Goal: Task Accomplishment & Management: Complete application form

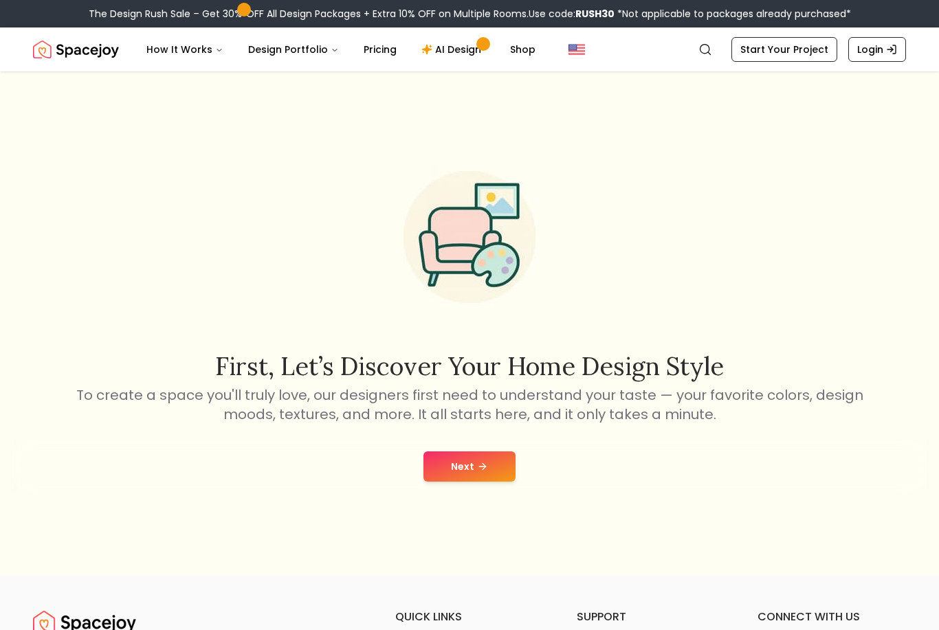
click at [473, 482] on button "Next" at bounding box center [469, 466] width 92 height 30
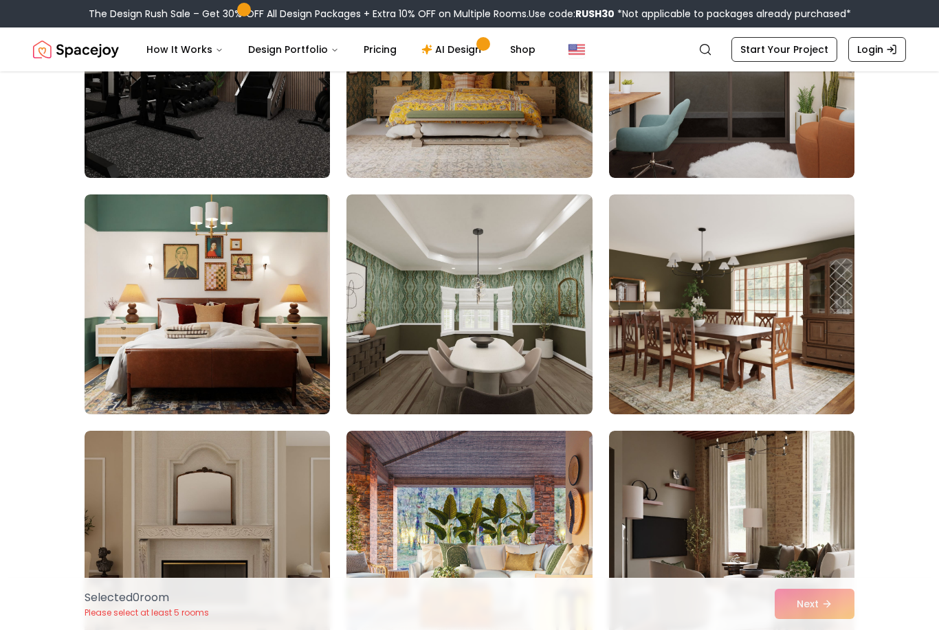
scroll to position [939, 0]
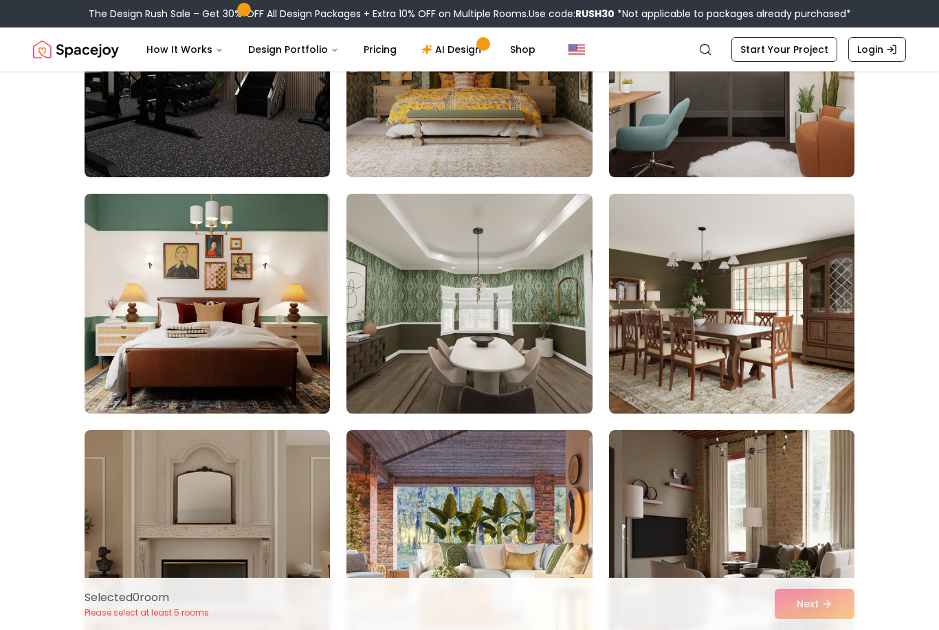
click at [796, 528] on img at bounding box center [731, 540] width 245 height 220
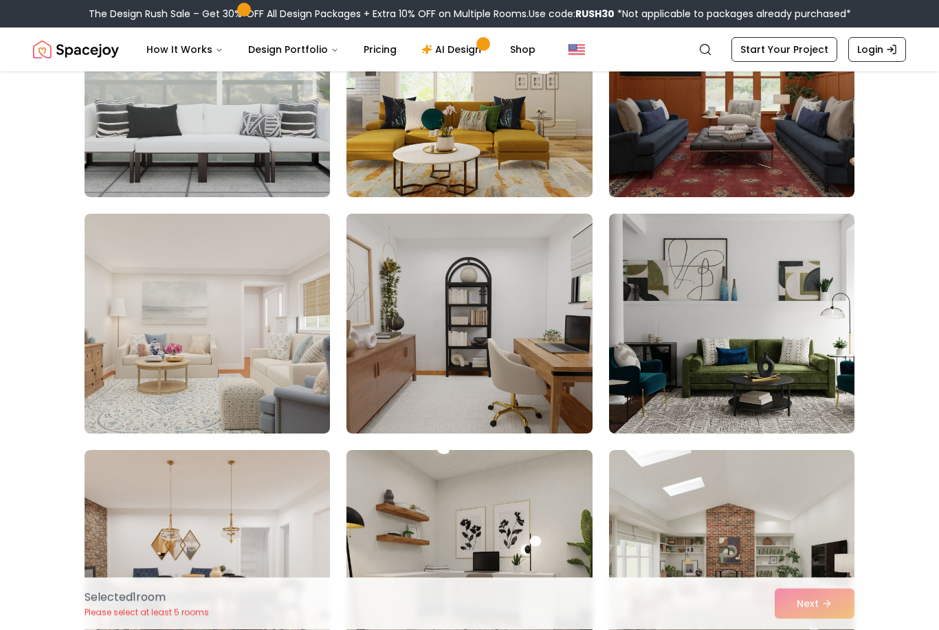
scroll to position [1904, 0]
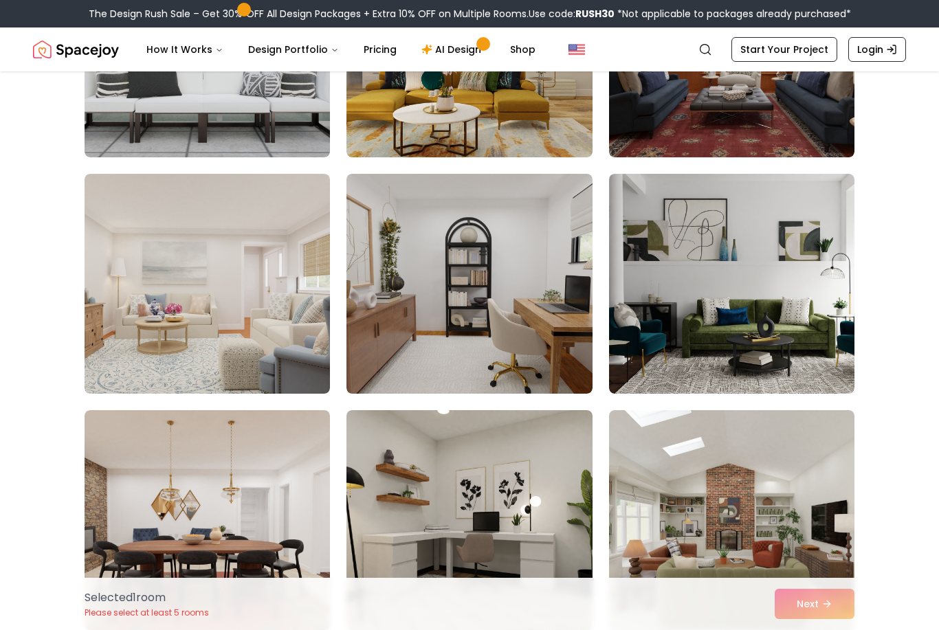
click at [810, 300] on img at bounding box center [731, 284] width 245 height 220
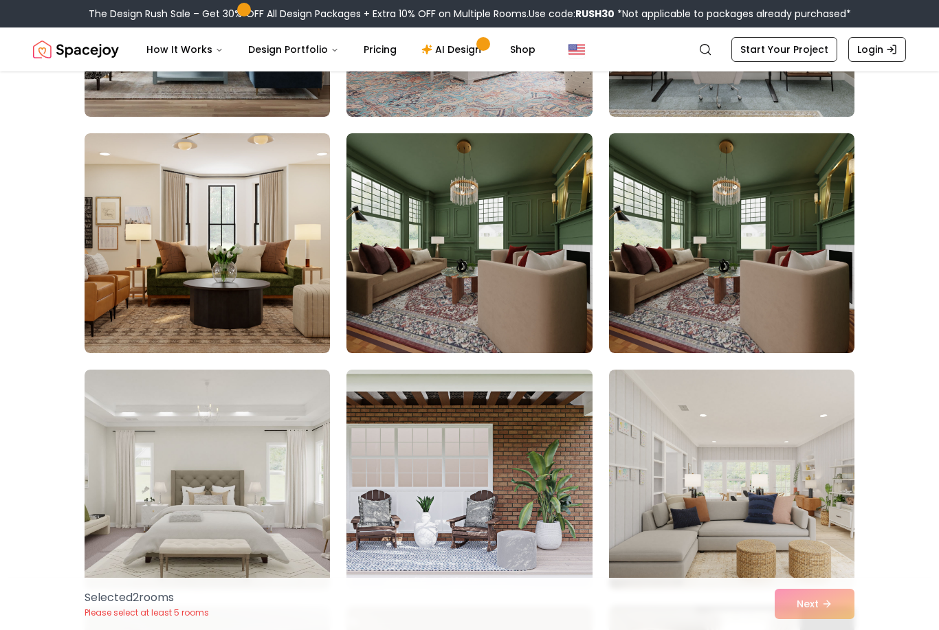
scroll to position [4799, 0]
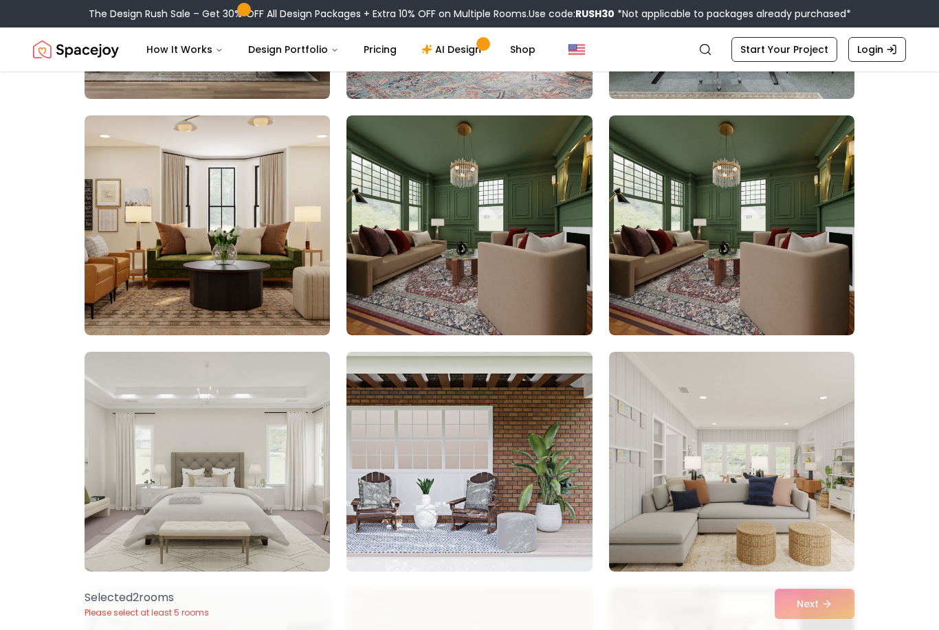
click at [235, 260] on img at bounding box center [207, 225] width 245 height 220
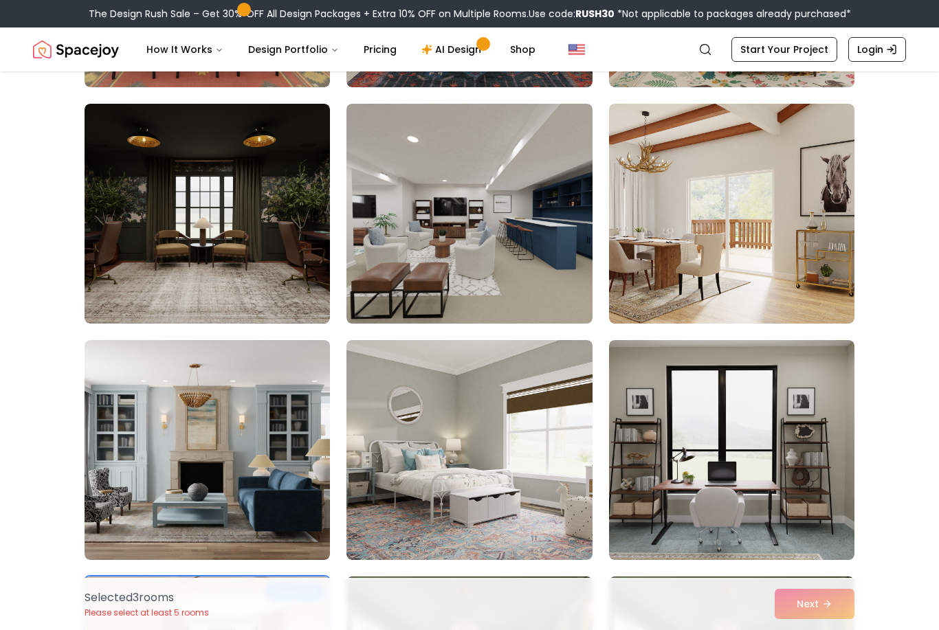
scroll to position [4340, 0]
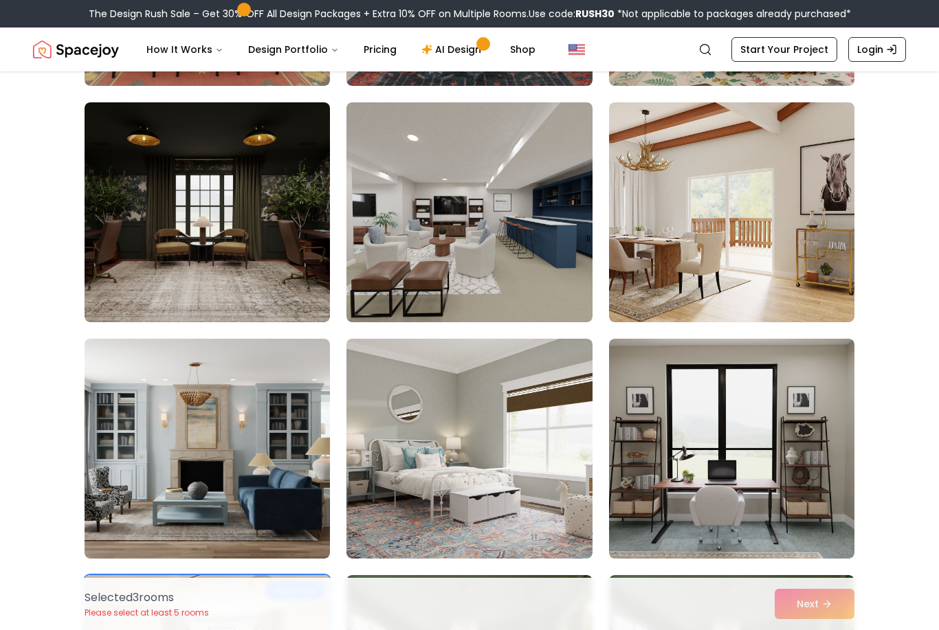
click at [260, 524] on img at bounding box center [207, 449] width 245 height 220
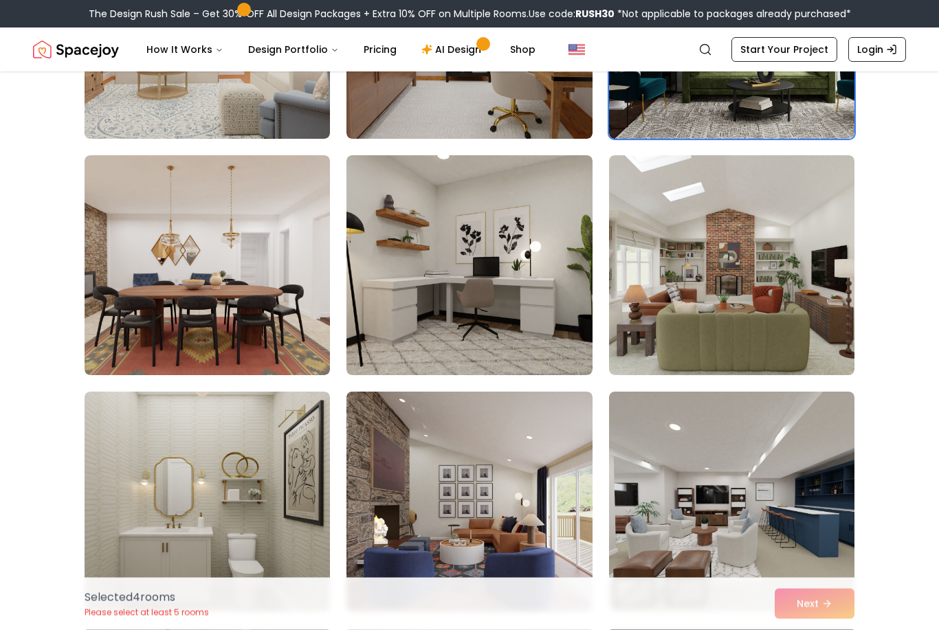
scroll to position [2152, 0]
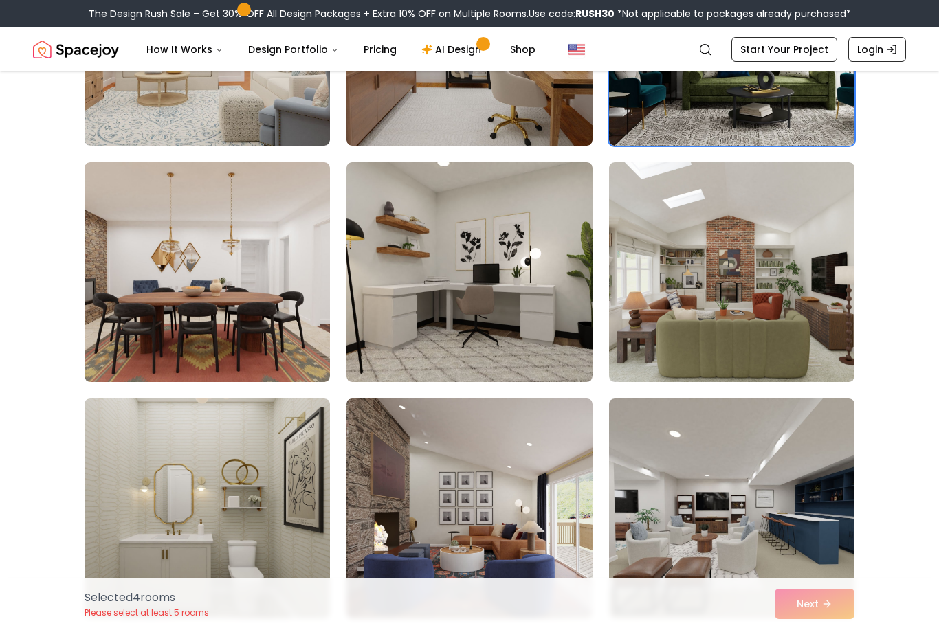
click at [828, 324] on img at bounding box center [731, 272] width 245 height 220
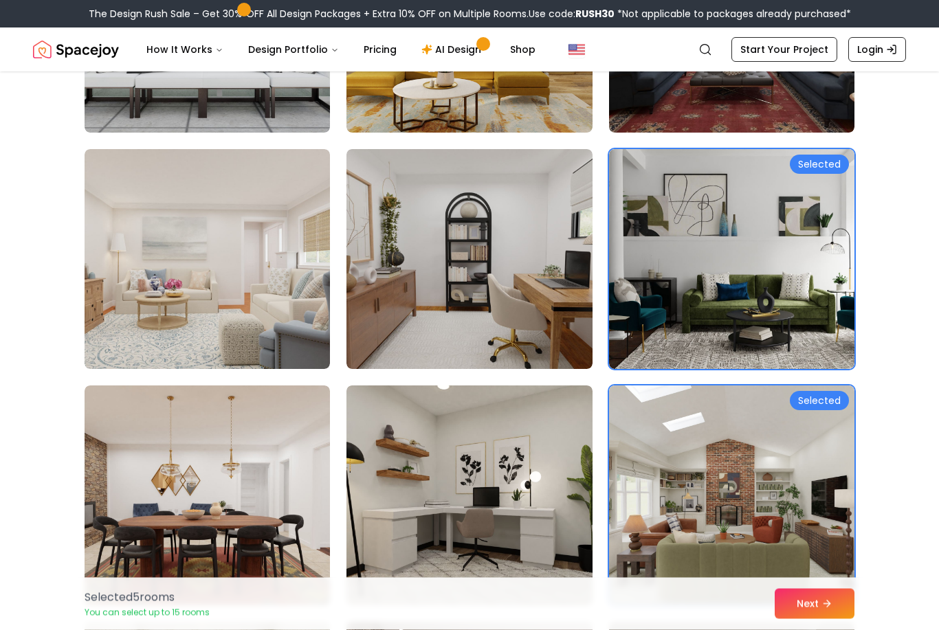
scroll to position [1926, 0]
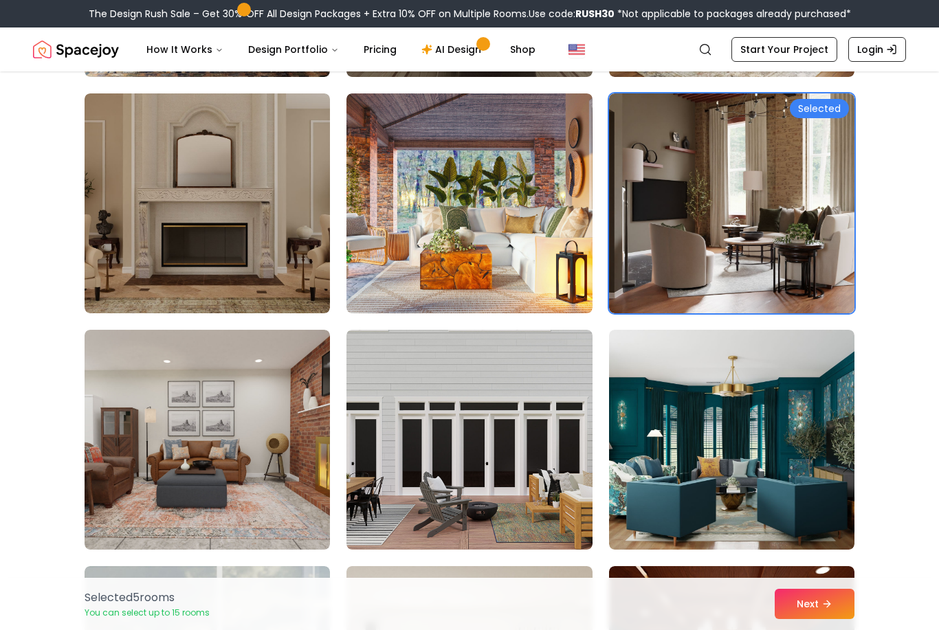
scroll to position [1276, 0]
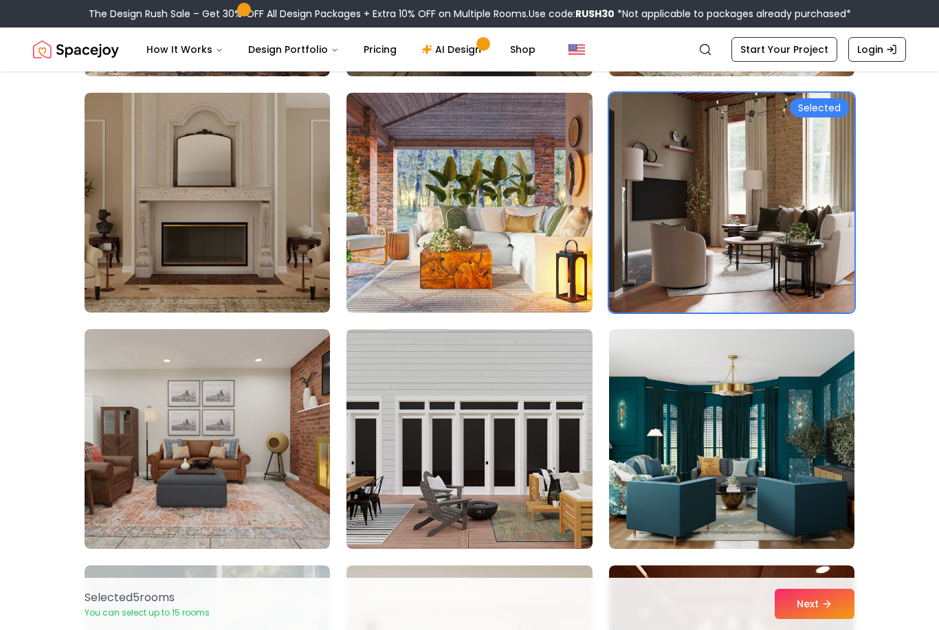
click at [534, 278] on img at bounding box center [468, 203] width 245 height 220
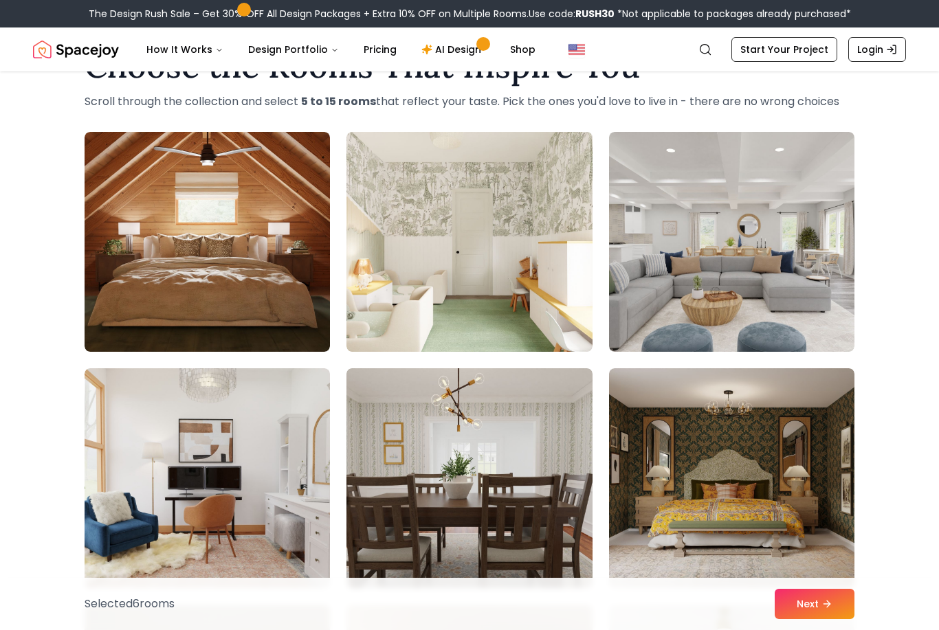
scroll to position [0, 0]
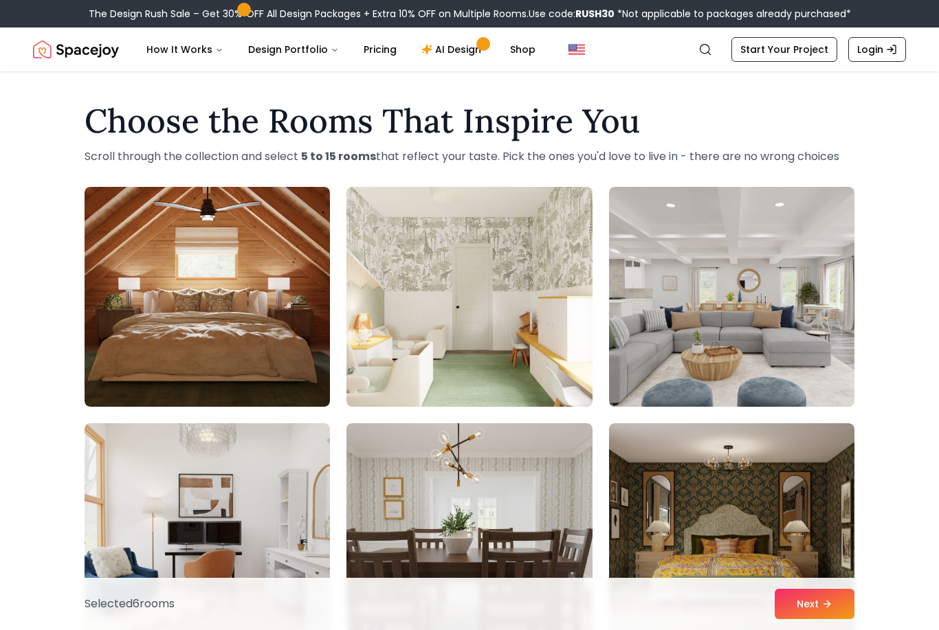
click at [552, 347] on img at bounding box center [468, 297] width 245 height 220
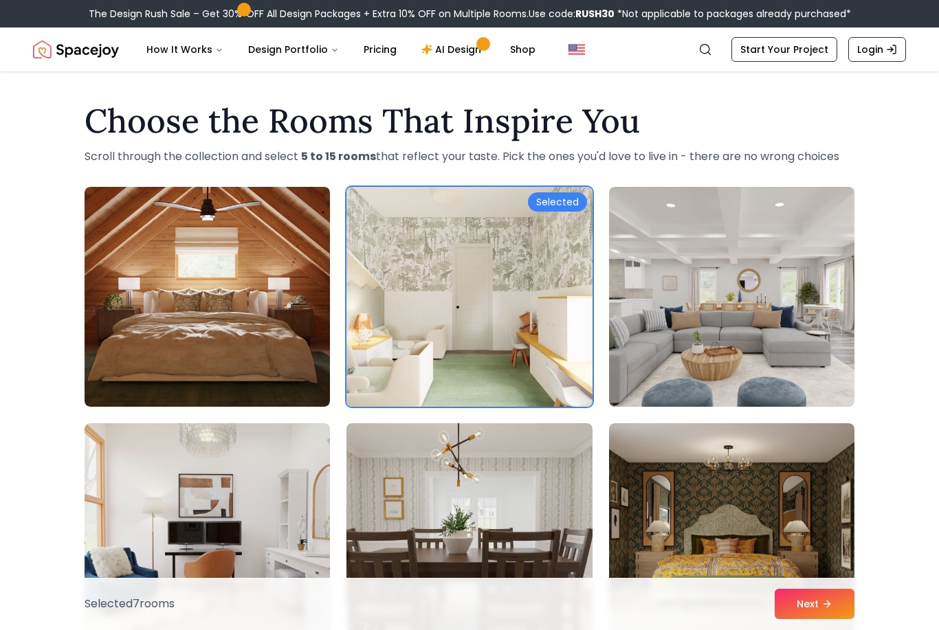
click at [830, 599] on icon at bounding box center [826, 604] width 11 height 11
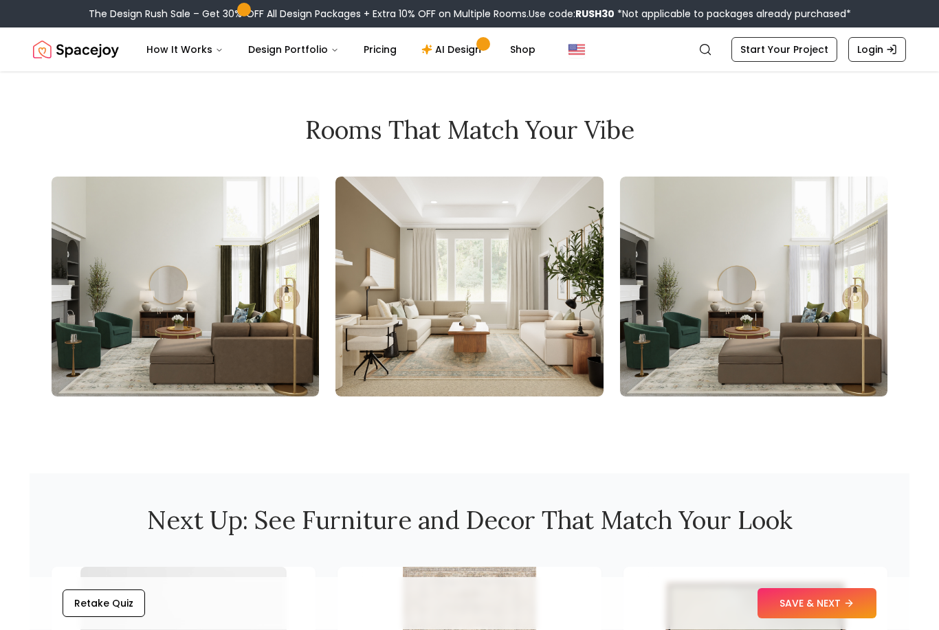
scroll to position [1470, 0]
click at [215, 346] on img at bounding box center [185, 287] width 267 height 220
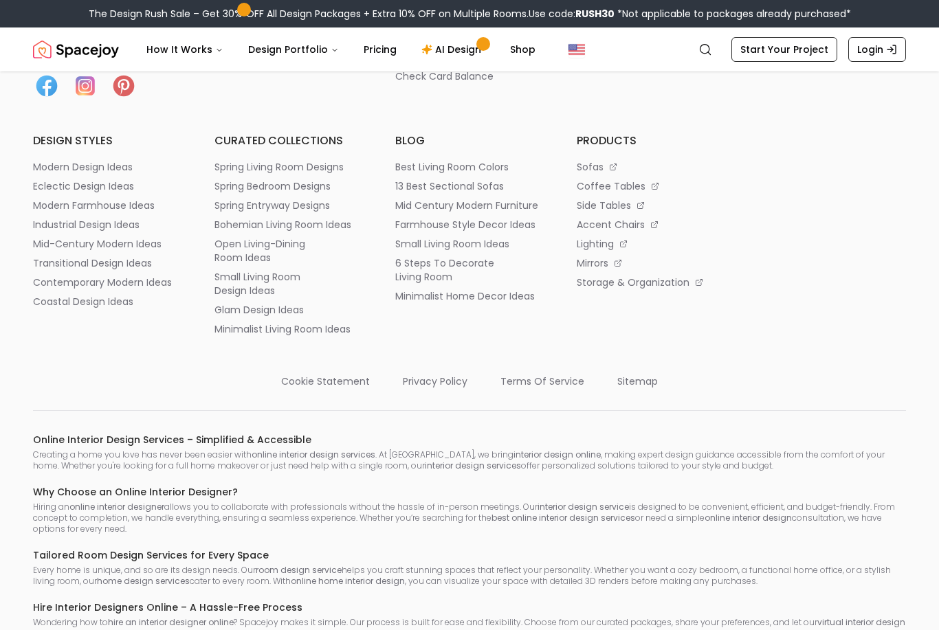
scroll to position [2616, 0]
click at [788, 58] on link "Start Your Project" at bounding box center [784, 49] width 106 height 25
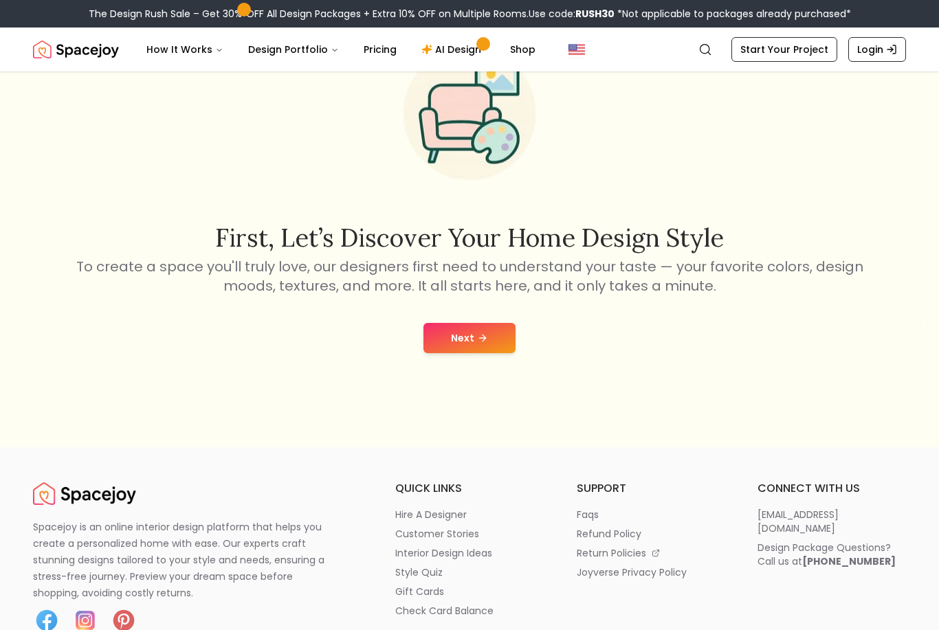
scroll to position [109, 0]
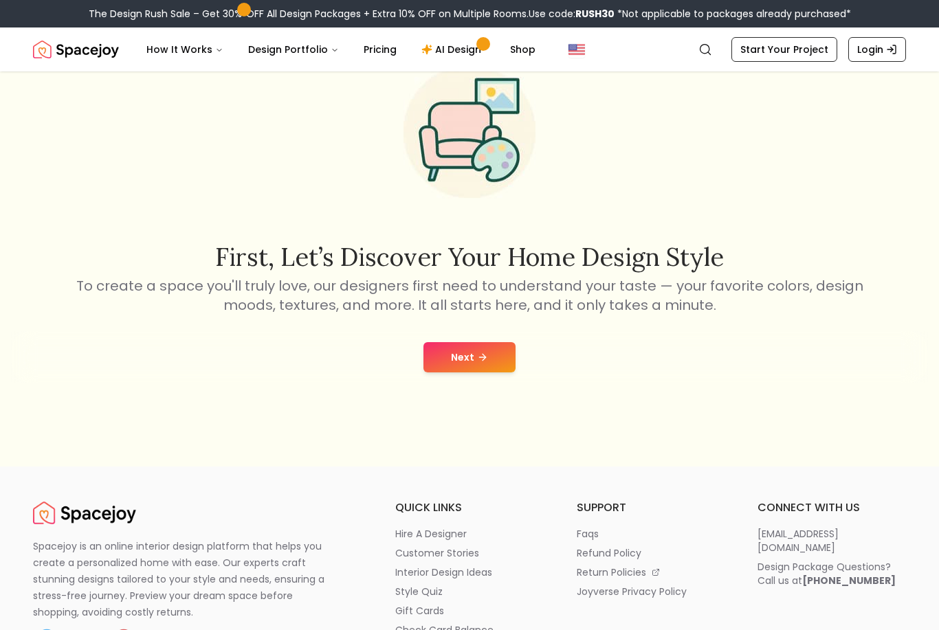
click at [477, 363] on icon at bounding box center [482, 357] width 11 height 11
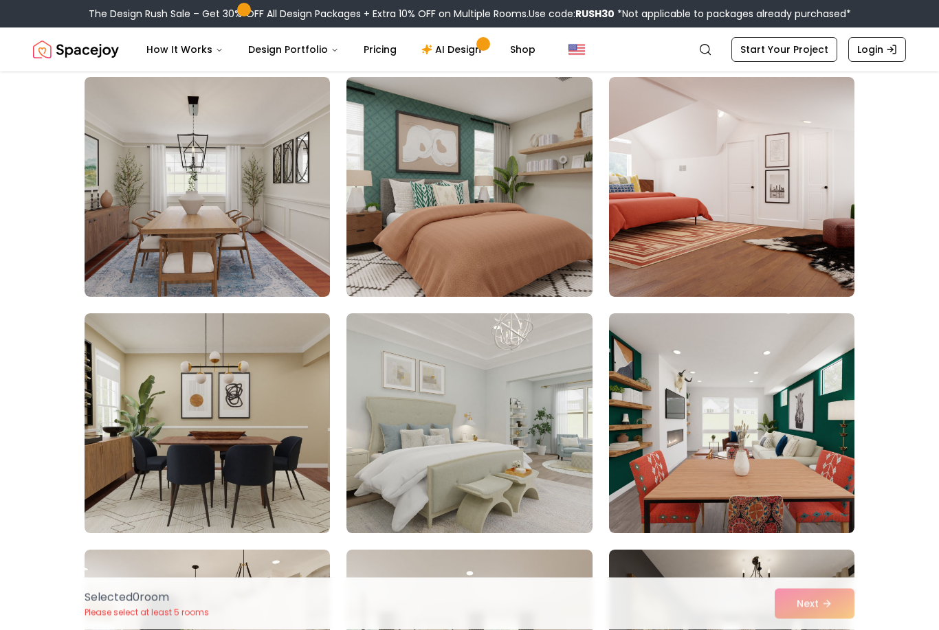
scroll to position [346, 0]
click at [302, 278] on img at bounding box center [207, 187] width 245 height 220
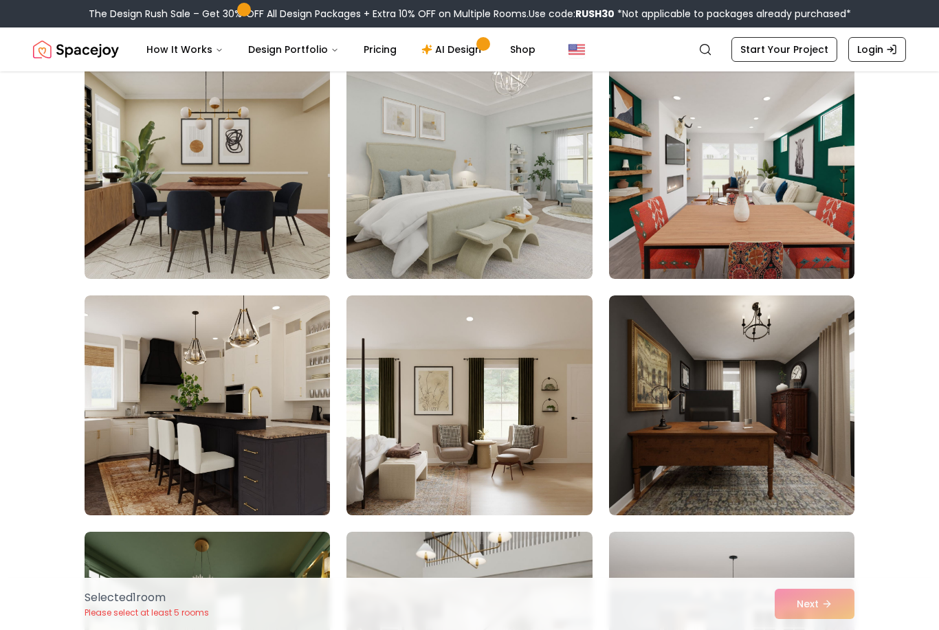
scroll to position [622, 0]
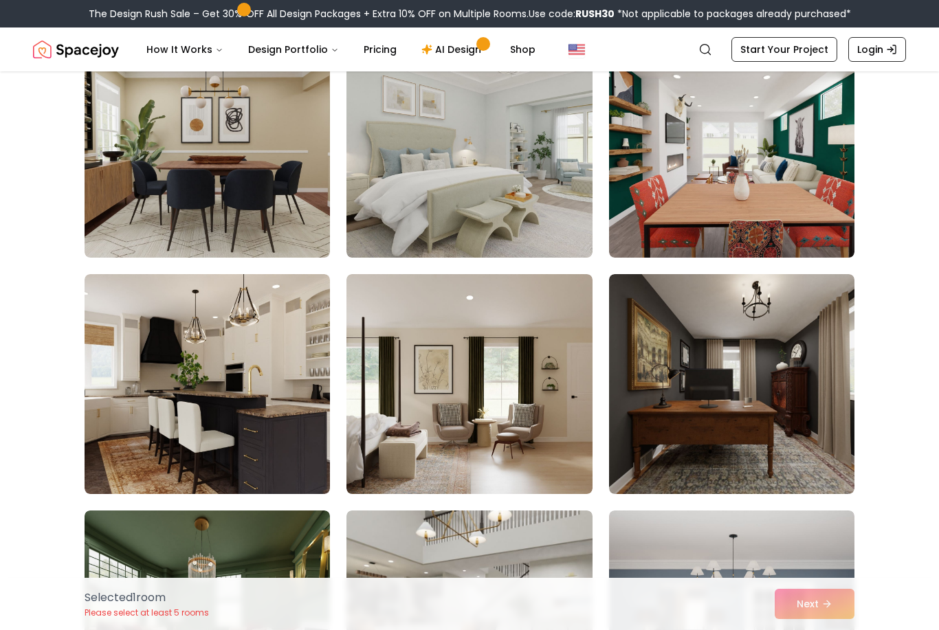
click at [9, 425] on div "Choose the Rooms That Inspire You Scroll through the collection and select 5 to…" at bounding box center [469, 343] width 939 height 1743
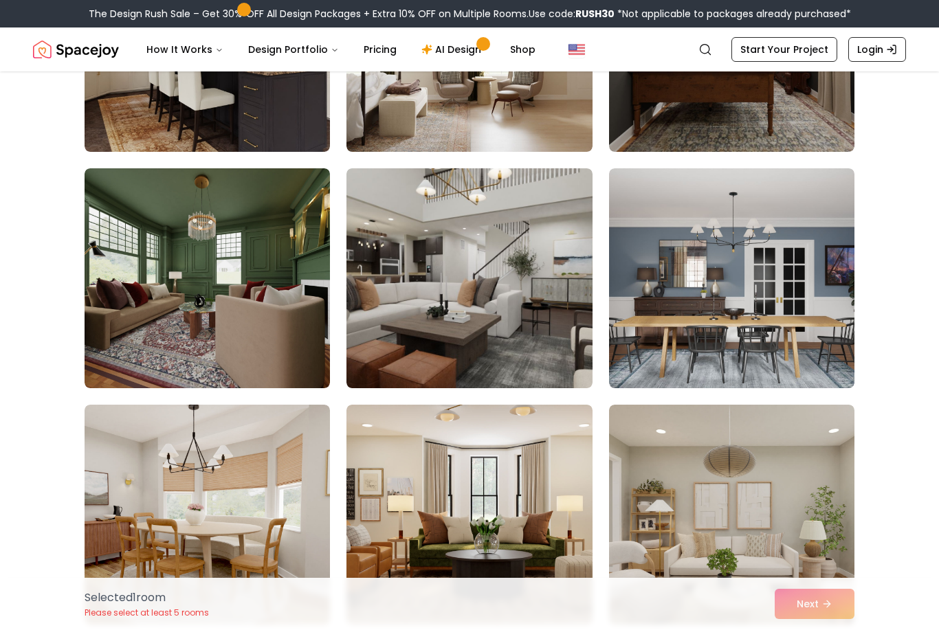
scroll to position [966, 0]
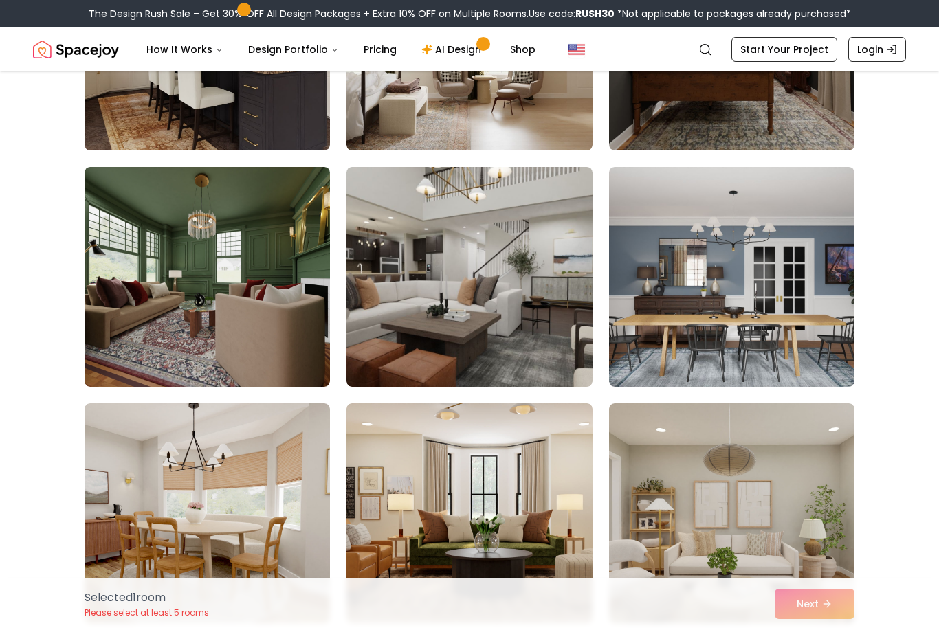
click at [504, 484] on img at bounding box center [468, 513] width 245 height 220
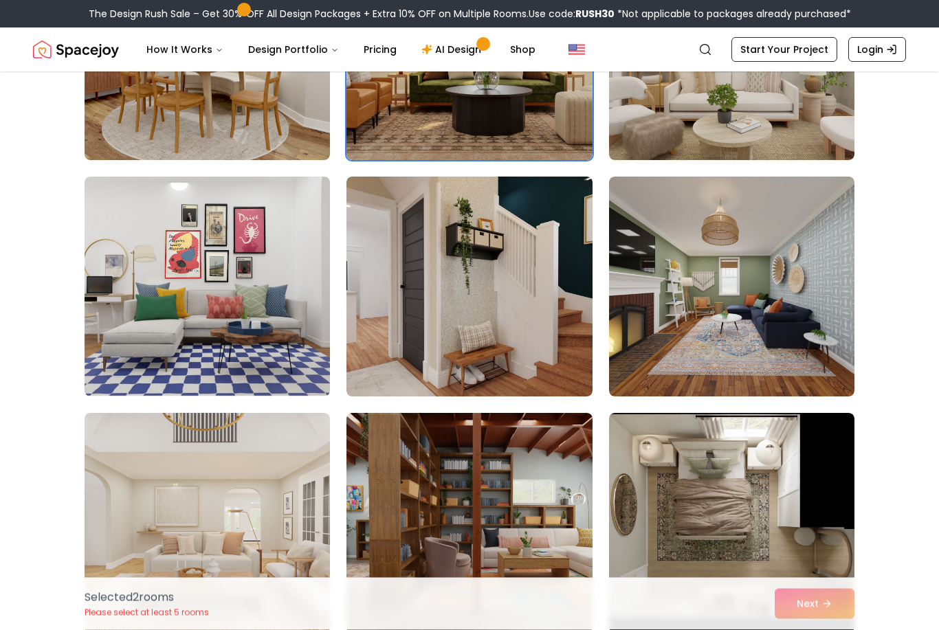
scroll to position [1429, 0]
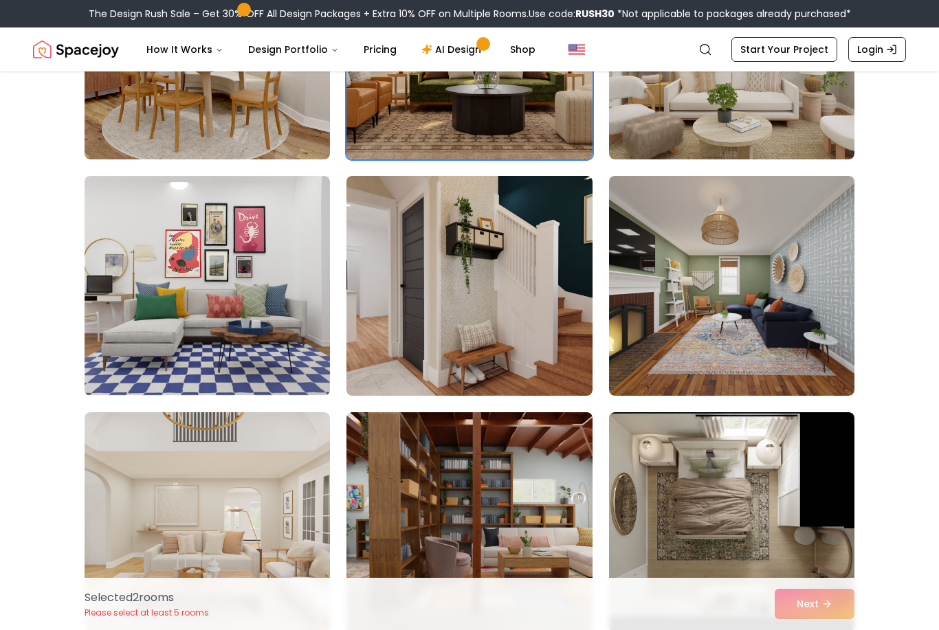
click at [307, 327] on img at bounding box center [207, 286] width 245 height 220
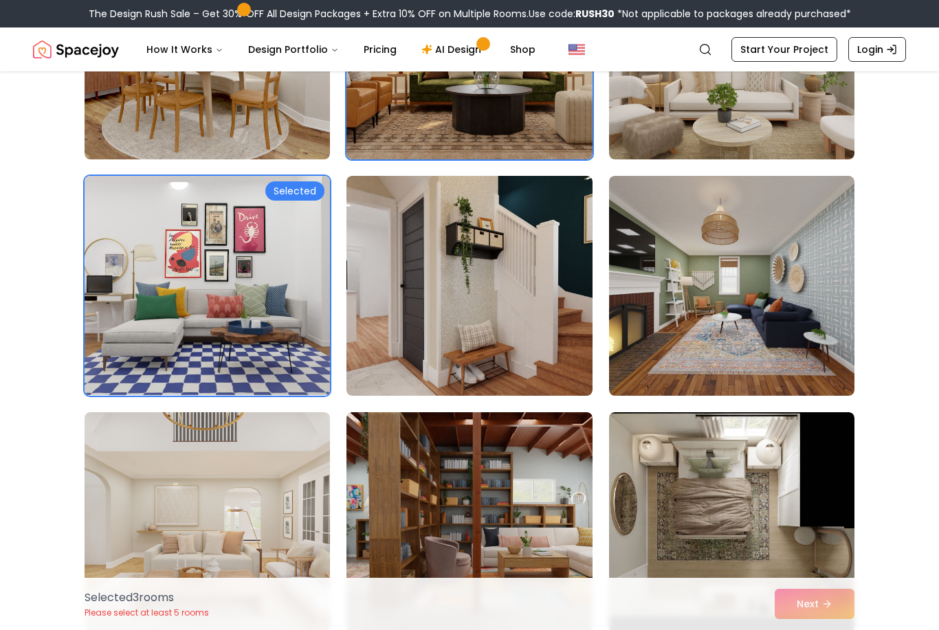
click at [654, 364] on img at bounding box center [731, 286] width 245 height 220
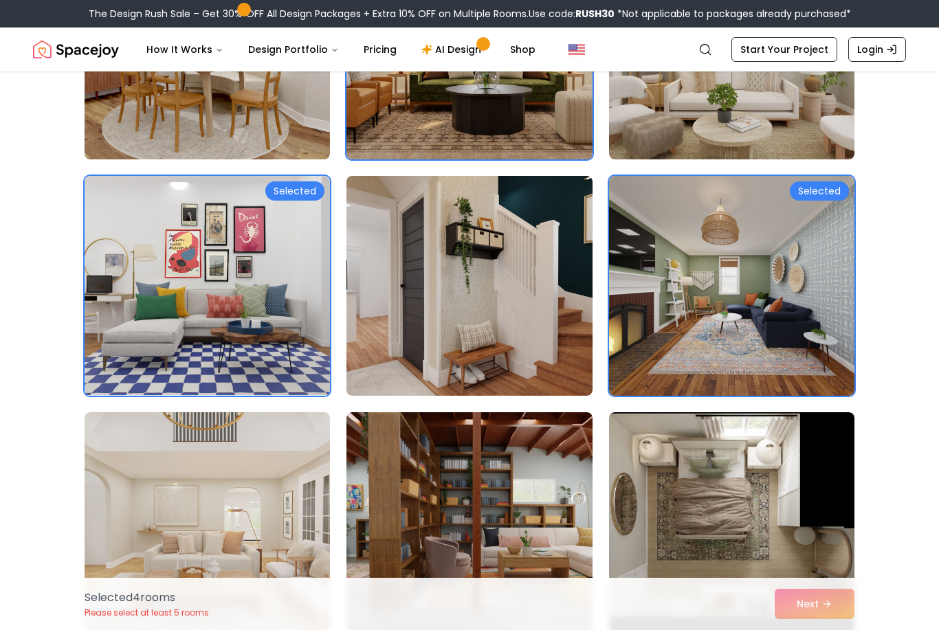
click at [535, 517] on img at bounding box center [468, 522] width 245 height 220
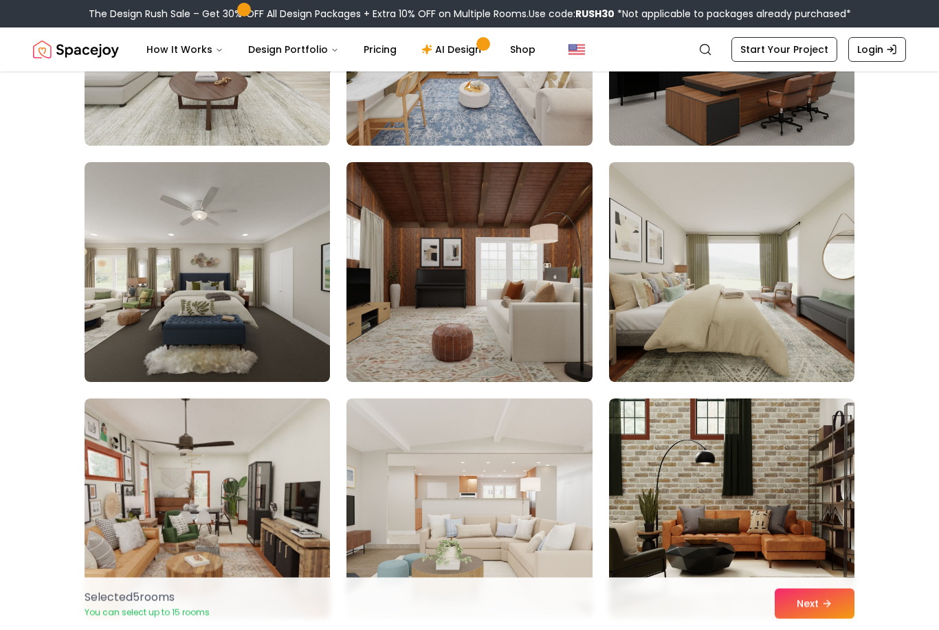
scroll to position [2861, 0]
click at [717, 328] on img at bounding box center [731, 272] width 245 height 220
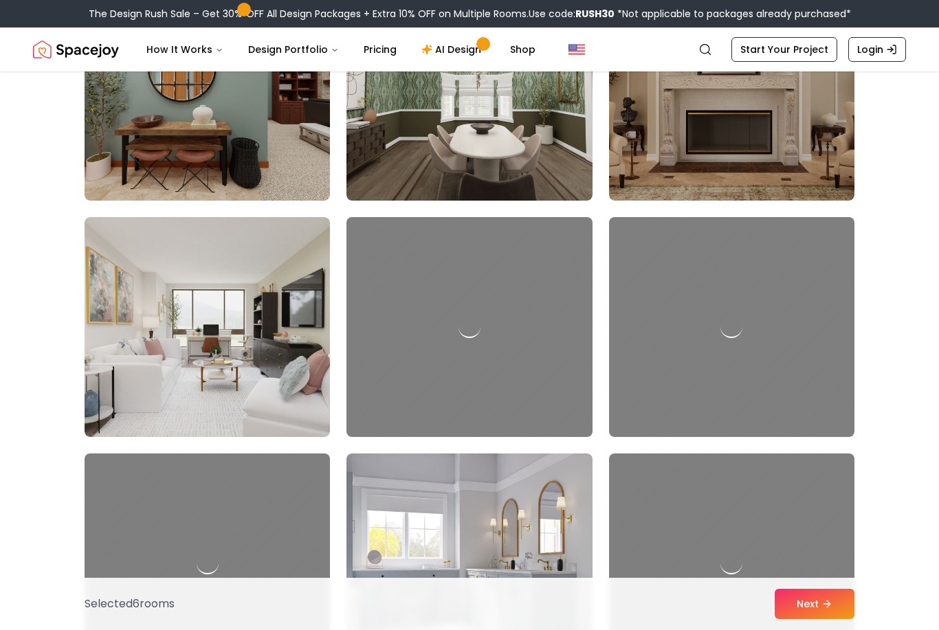
scroll to position [5487, 0]
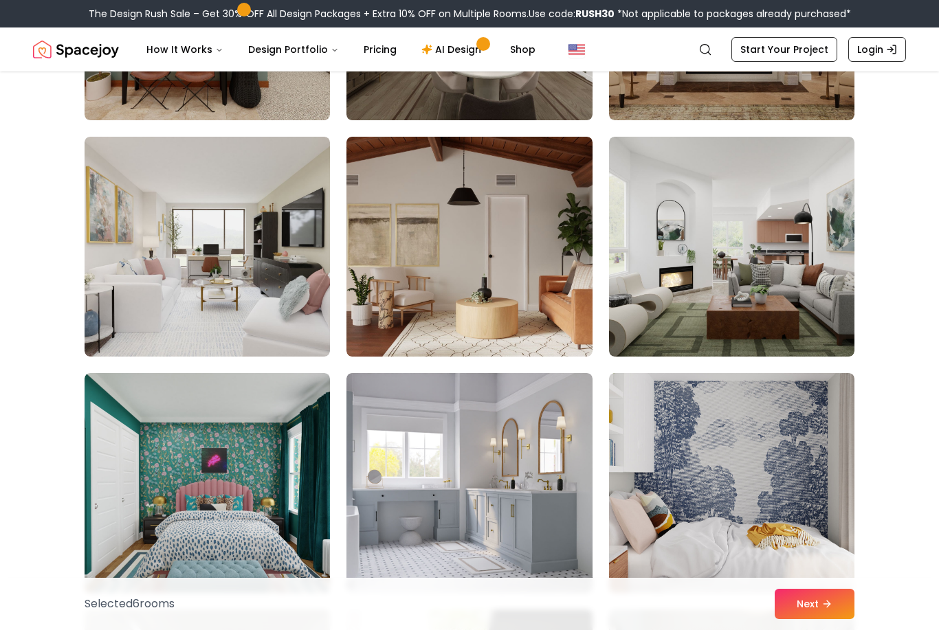
click at [524, 537] on img at bounding box center [468, 483] width 245 height 220
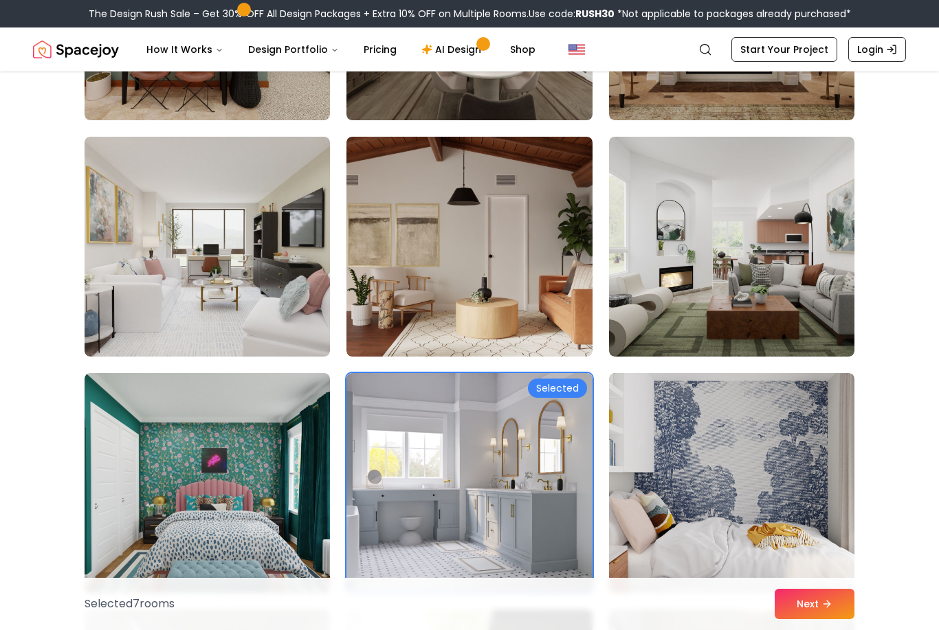
click at [665, 274] on img at bounding box center [731, 247] width 245 height 220
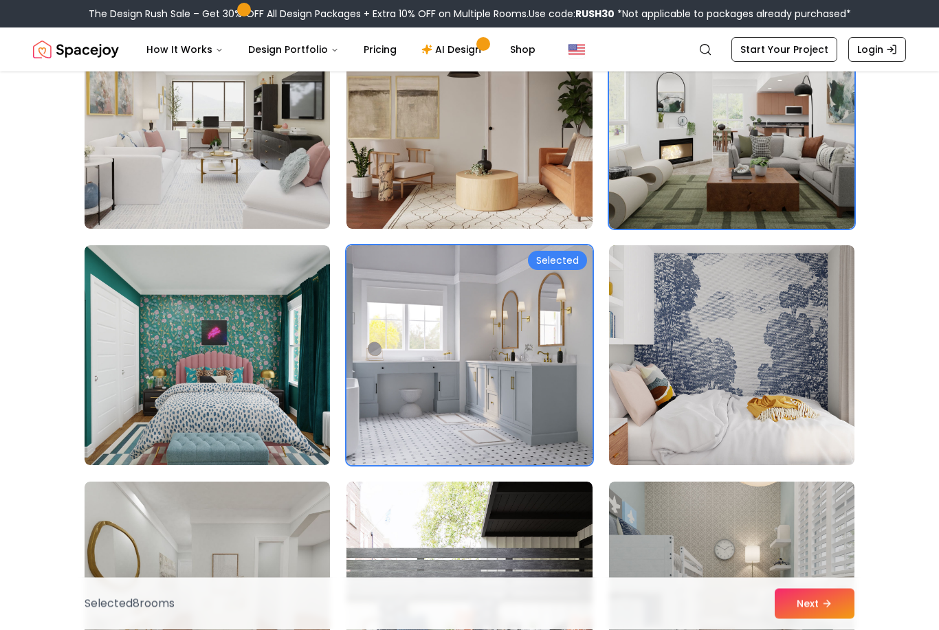
scroll to position [5615, 0]
click at [548, 189] on img at bounding box center [468, 119] width 245 height 220
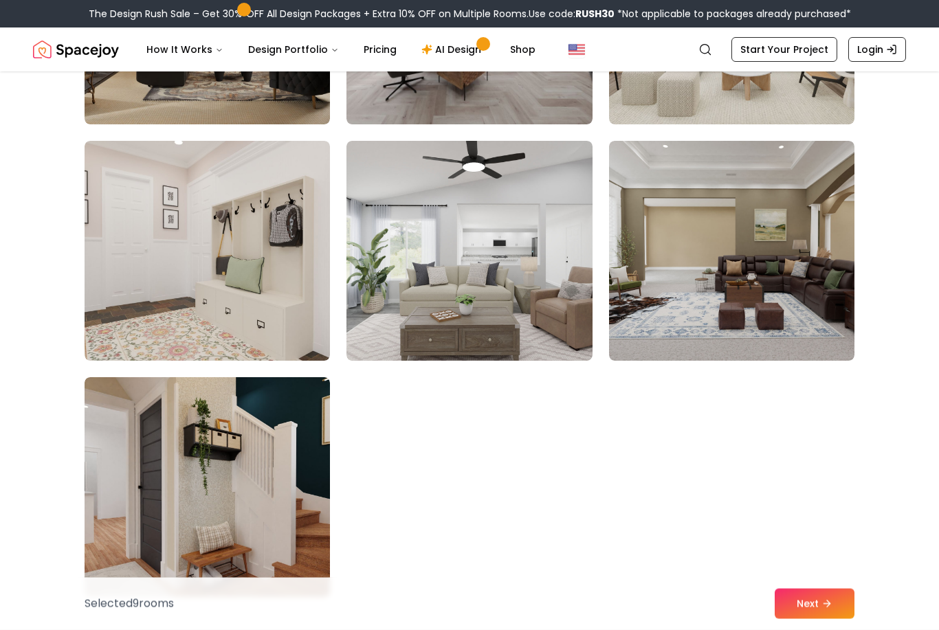
scroll to position [7611, 0]
click at [792, 619] on button "Next" at bounding box center [814, 604] width 80 height 30
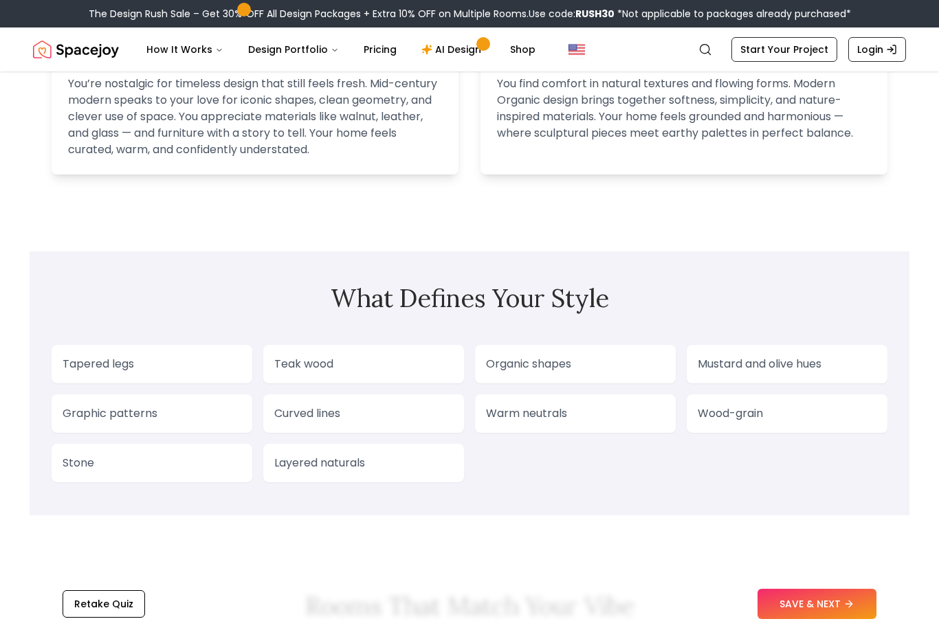
scroll to position [984, 0]
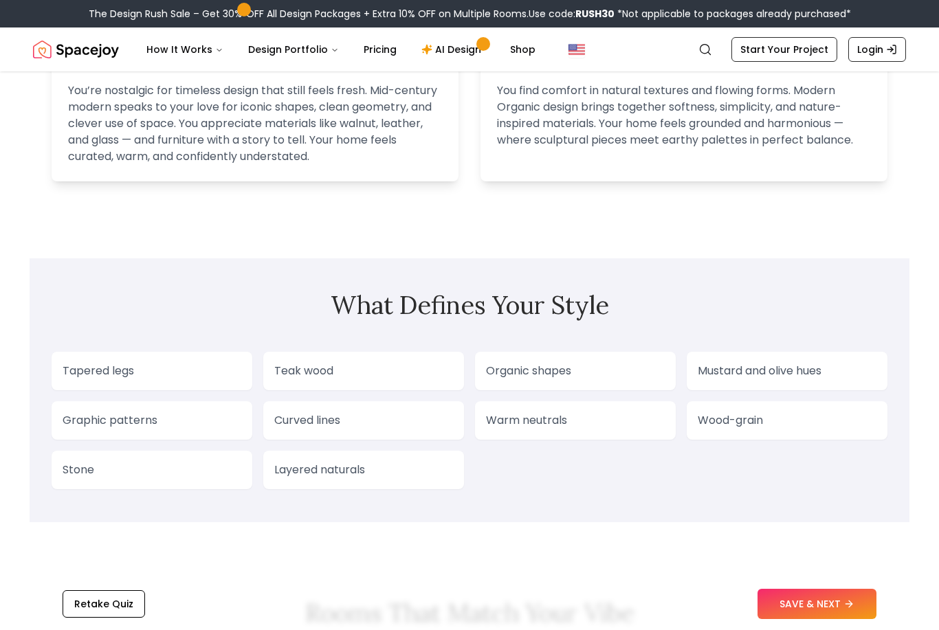
click at [68, 378] on p "Tapered legs" at bounding box center [152, 371] width 179 height 16
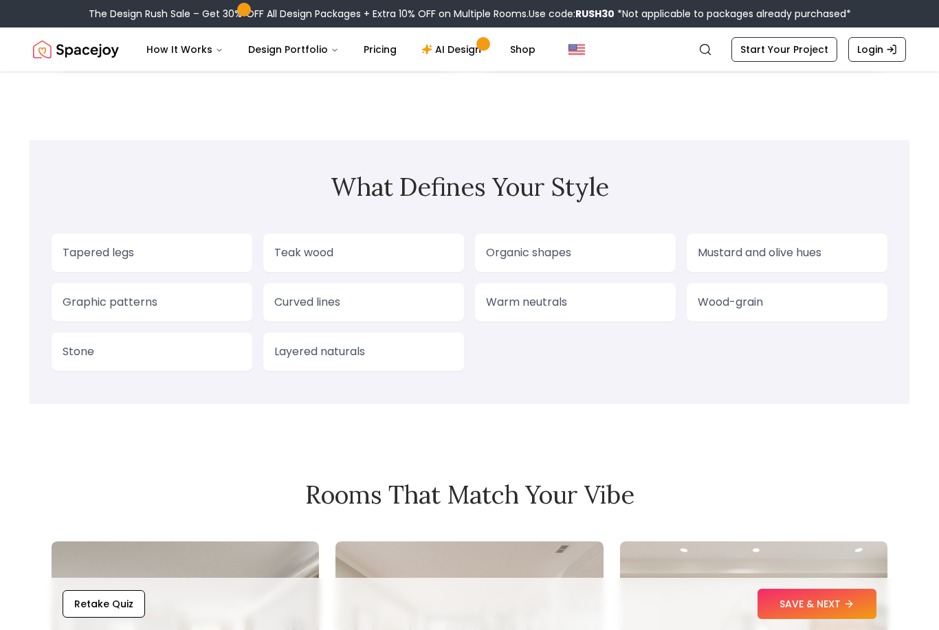
click at [337, 251] on p "Teak wood" at bounding box center [363, 253] width 179 height 16
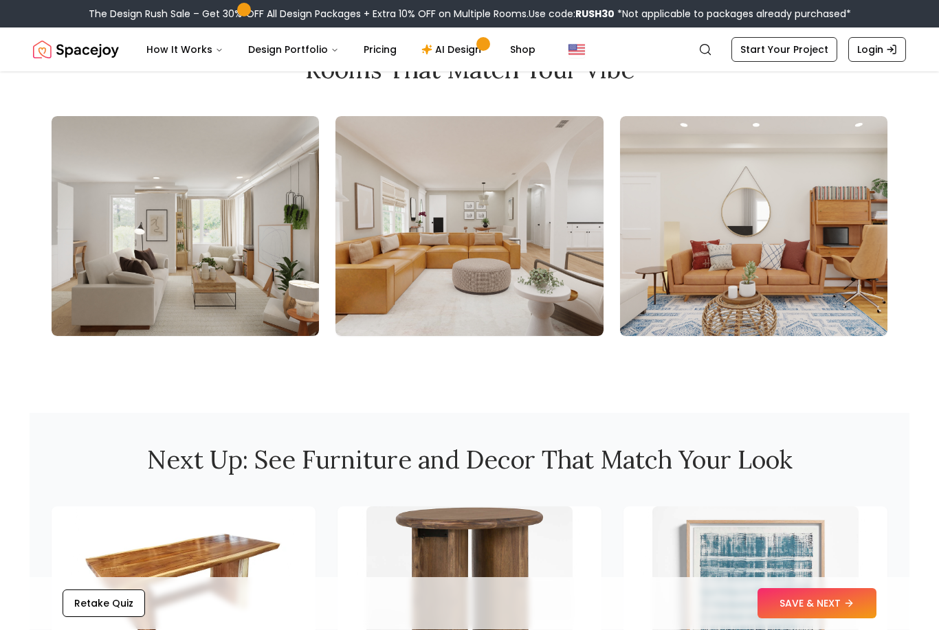
scroll to position [1633, 0]
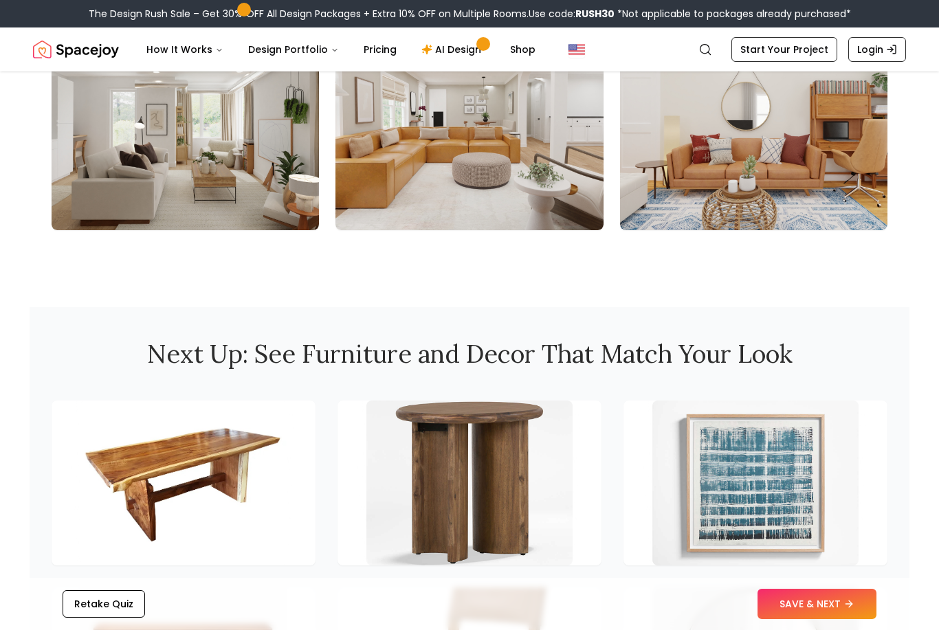
click at [843, 619] on button "SAVE & NEXT" at bounding box center [816, 604] width 119 height 30
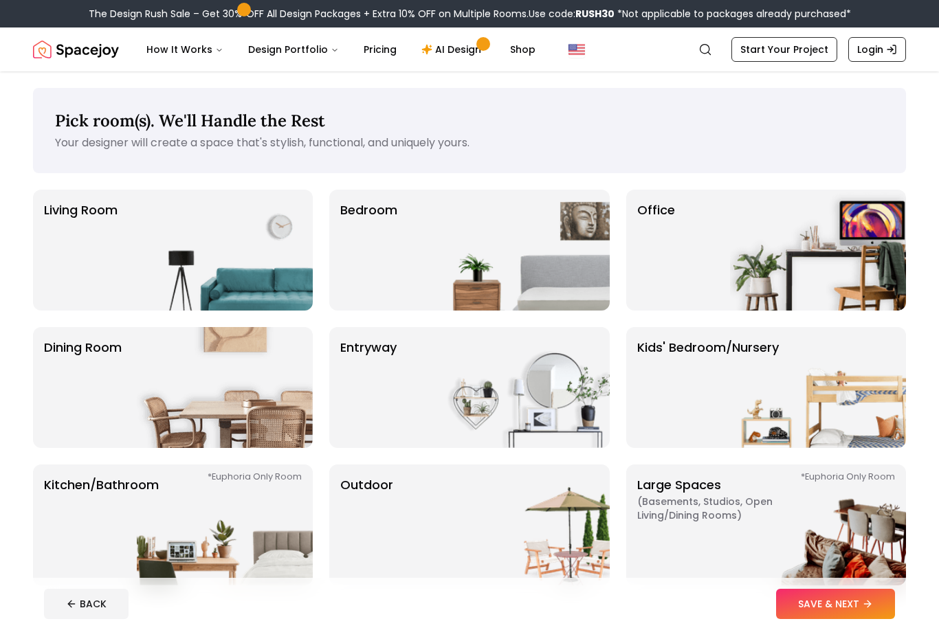
click at [91, 290] on p "Living Room" at bounding box center [81, 250] width 74 height 99
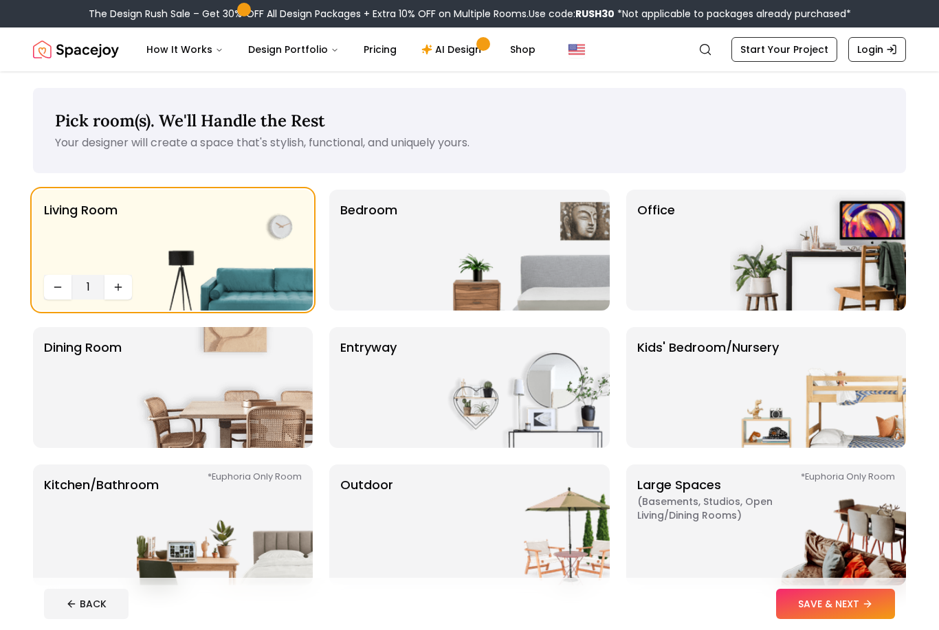
click at [376, 409] on p "entryway" at bounding box center [368, 387] width 56 height 99
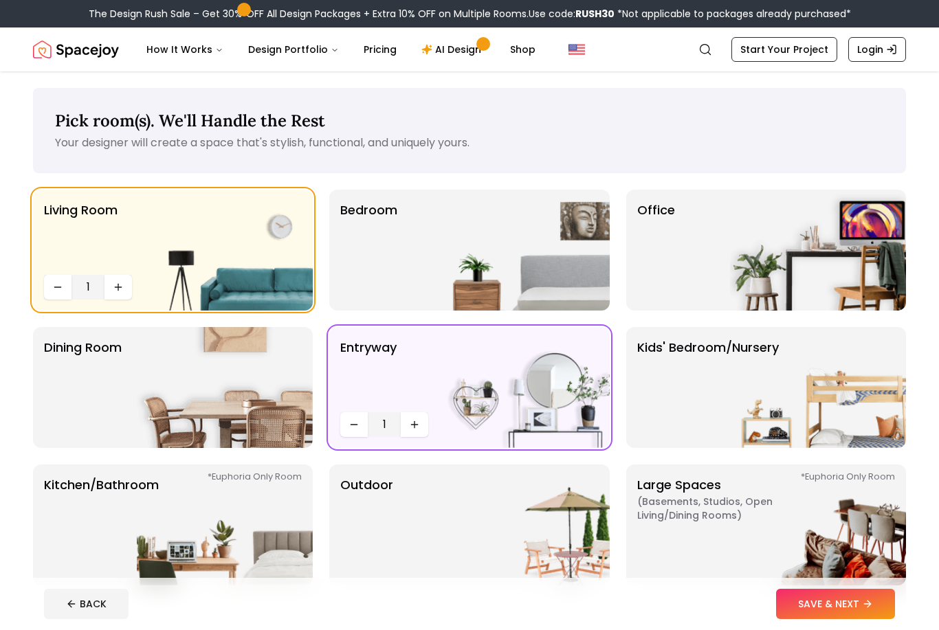
click at [255, 422] on img at bounding box center [225, 387] width 176 height 121
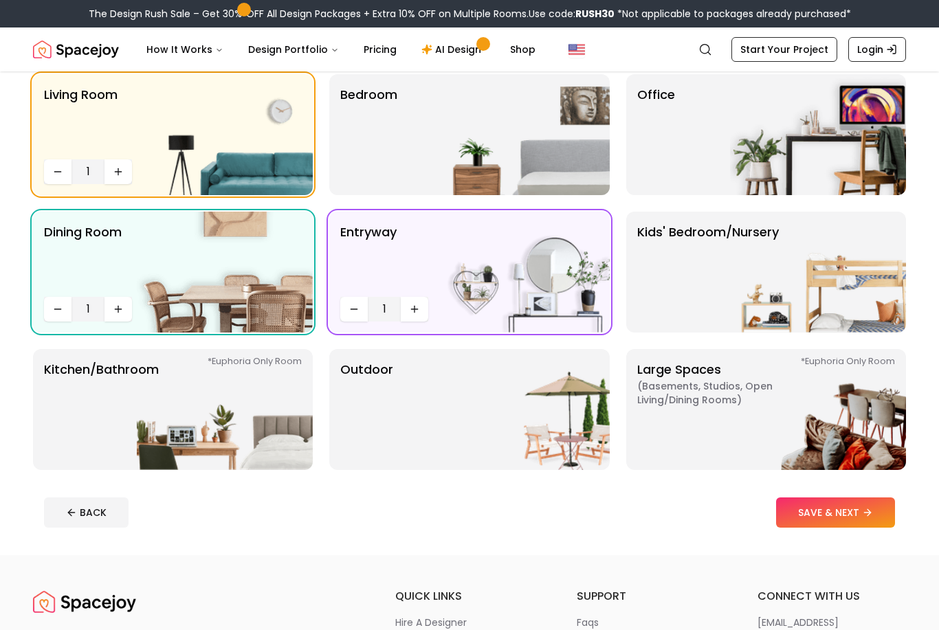
scroll to position [127, 0]
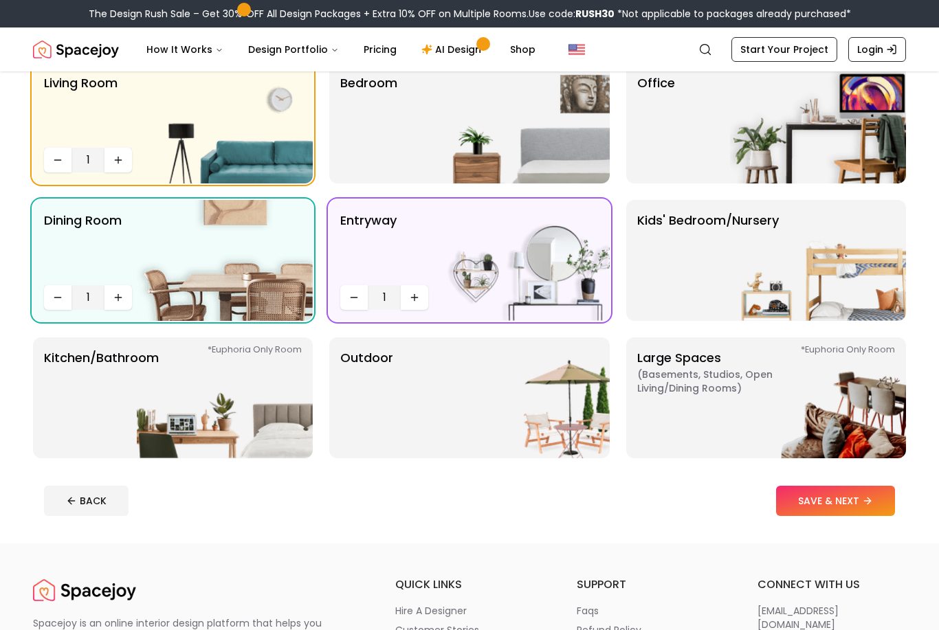
click at [435, 372] on img at bounding box center [522, 397] width 176 height 121
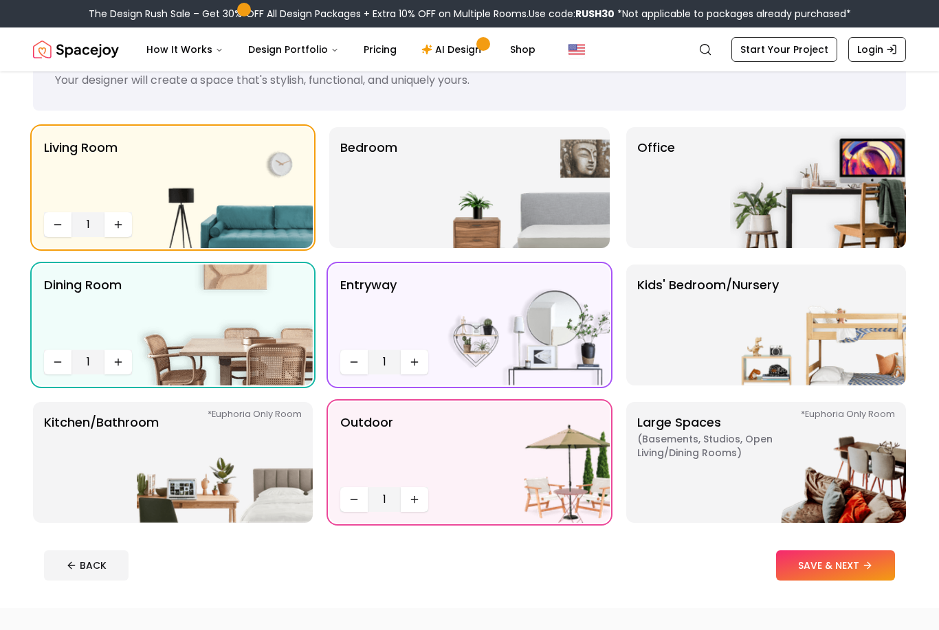
scroll to position [64, 0]
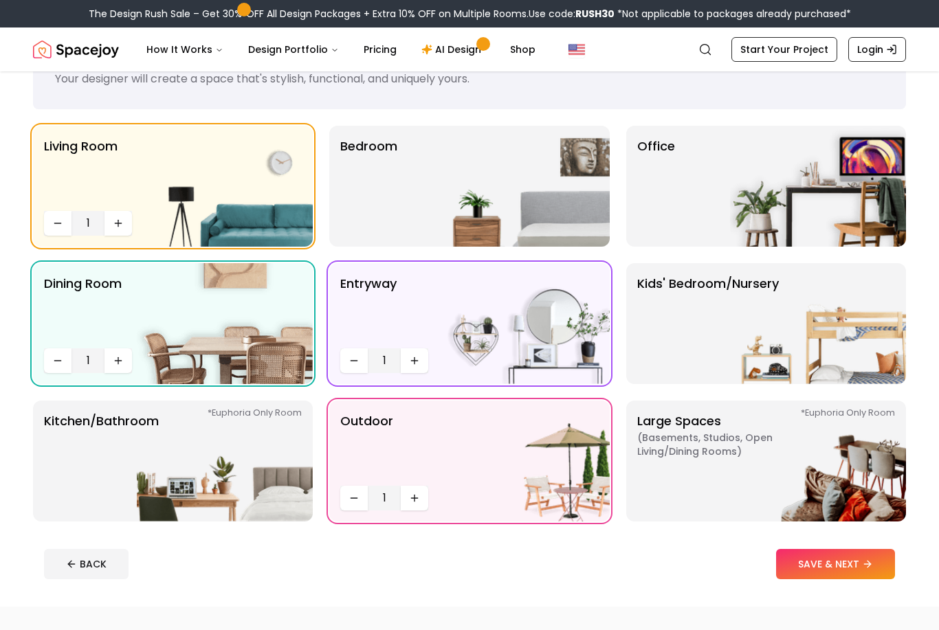
click at [271, 498] on img at bounding box center [225, 461] width 176 height 121
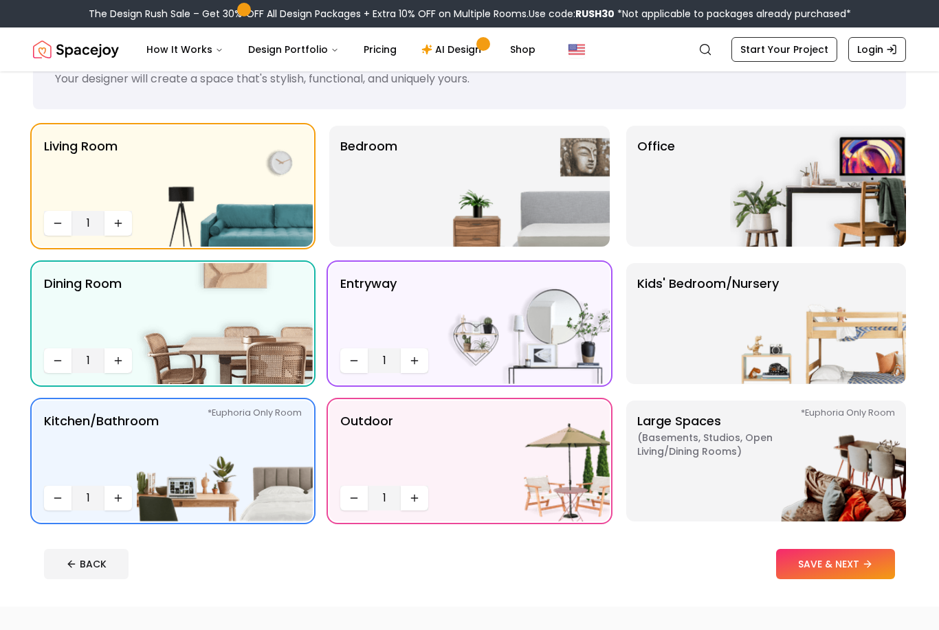
click at [405, 218] on div "Bedroom" at bounding box center [469, 186] width 280 height 121
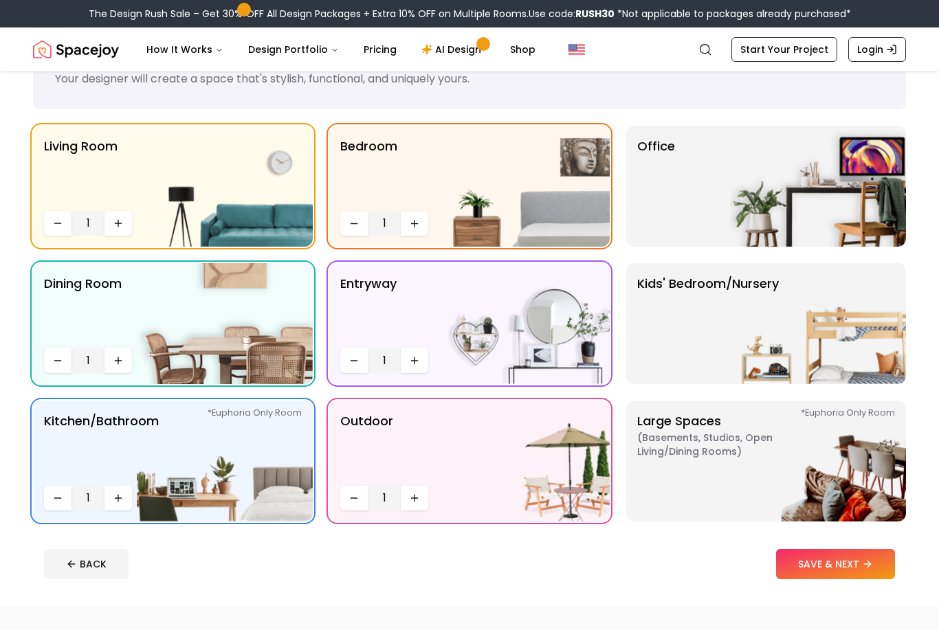
click at [412, 224] on icon "Increase quantity" at bounding box center [414, 223] width 11 height 11
click at [416, 232] on button "Increase quantity" at bounding box center [414, 223] width 27 height 25
click at [412, 223] on icon "Increase quantity" at bounding box center [415, 223] width 6 height 0
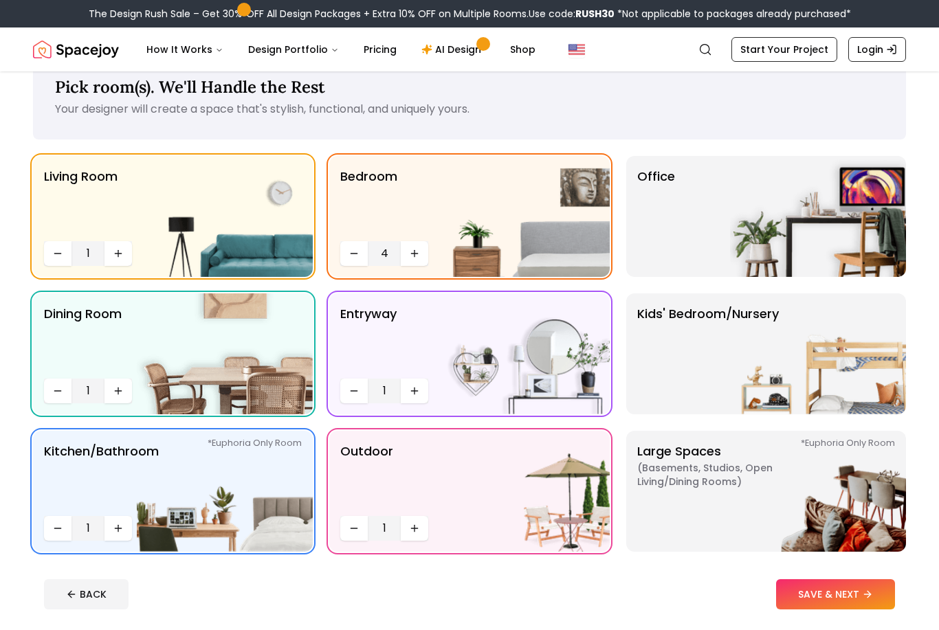
scroll to position [28, 0]
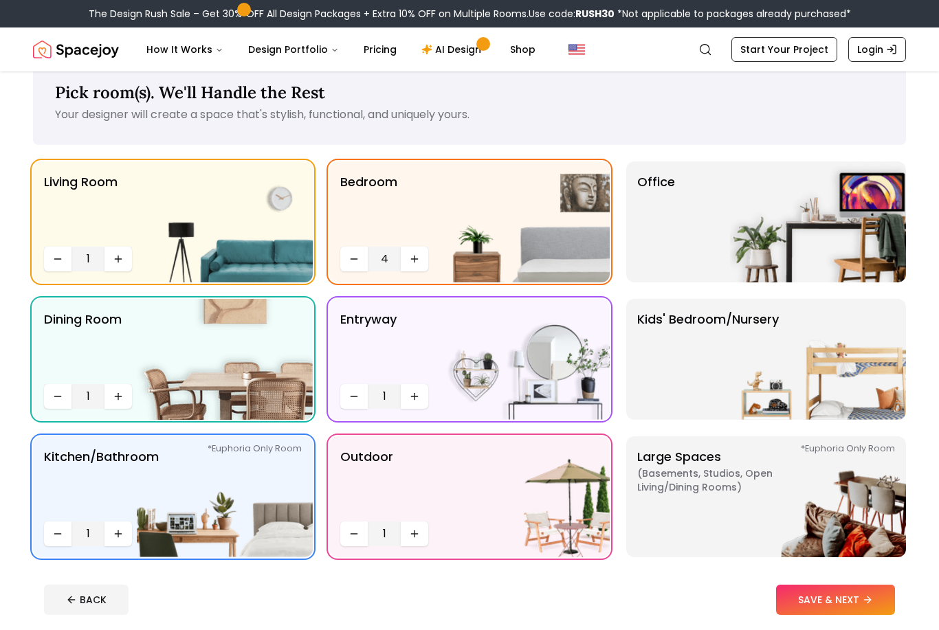
click at [717, 270] on div "Office" at bounding box center [766, 221] width 280 height 121
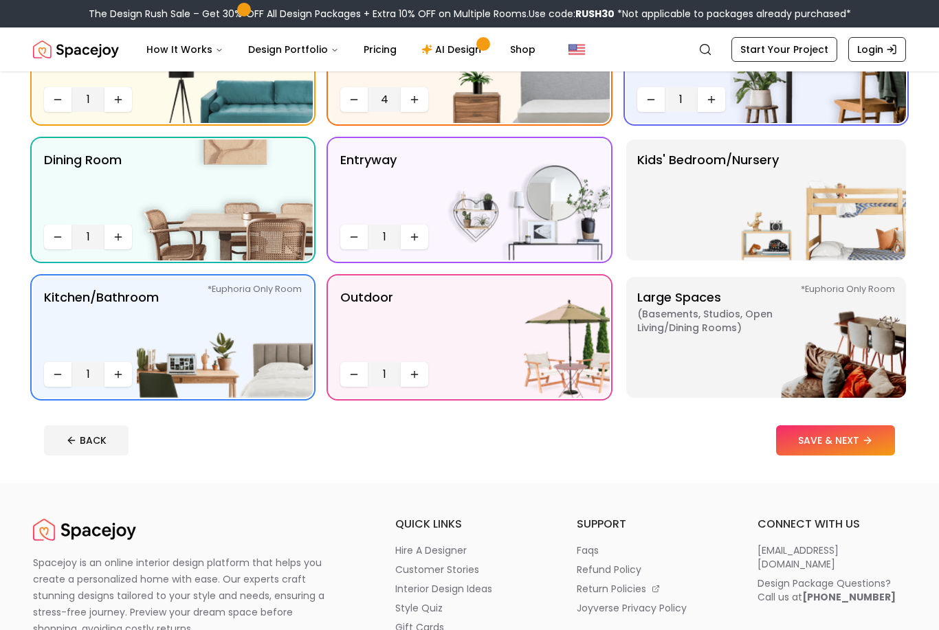
scroll to position [189, 0]
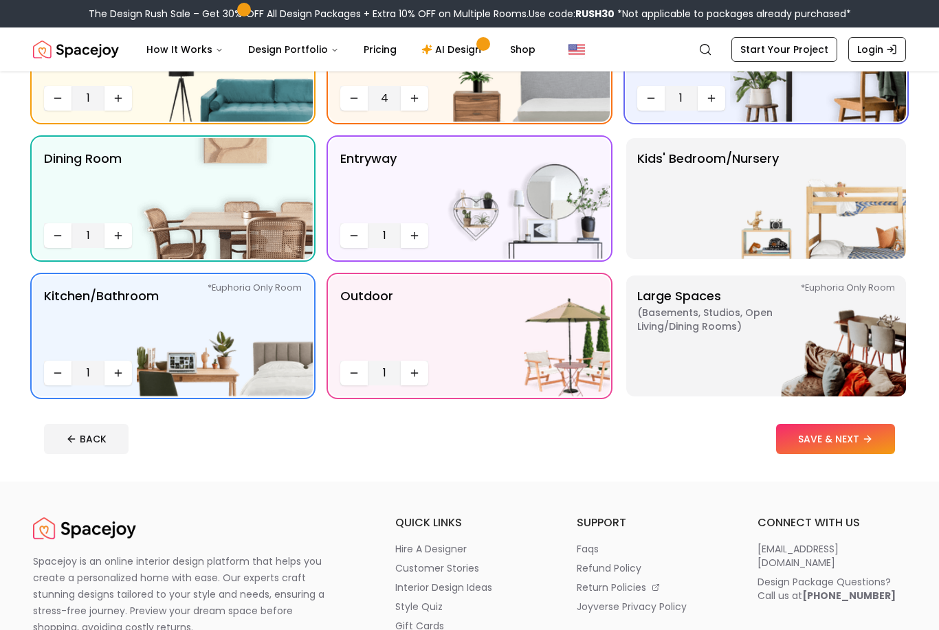
click at [775, 455] on footer "BACK SAVE & NEXT" at bounding box center [469, 439] width 873 height 52
click at [796, 439] on button "SAVE & NEXT" at bounding box center [835, 439] width 119 height 30
